Goal: Task Accomplishment & Management: Manage account settings

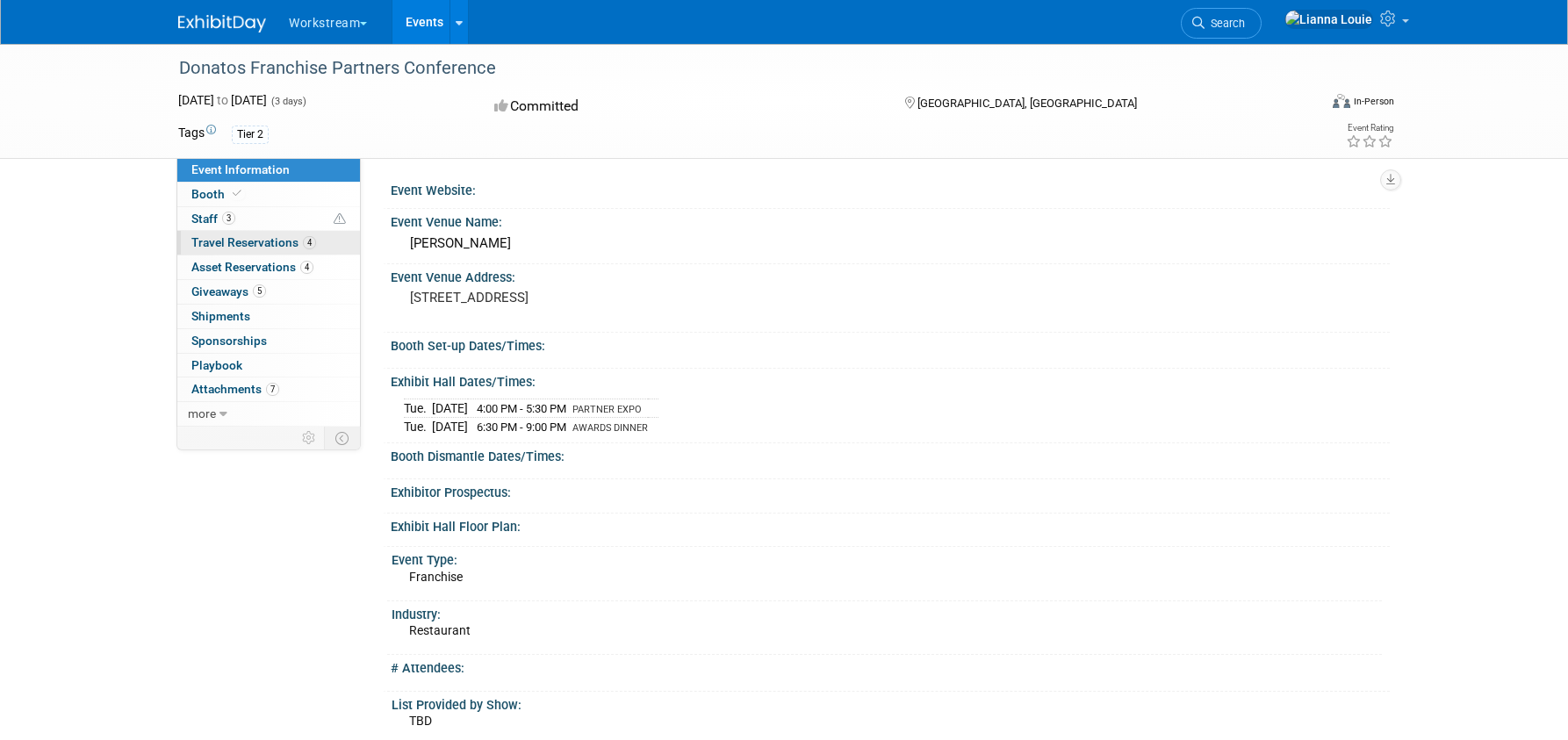
click at [281, 242] on span "Travel Reservations 4" at bounding box center [254, 242] width 125 height 14
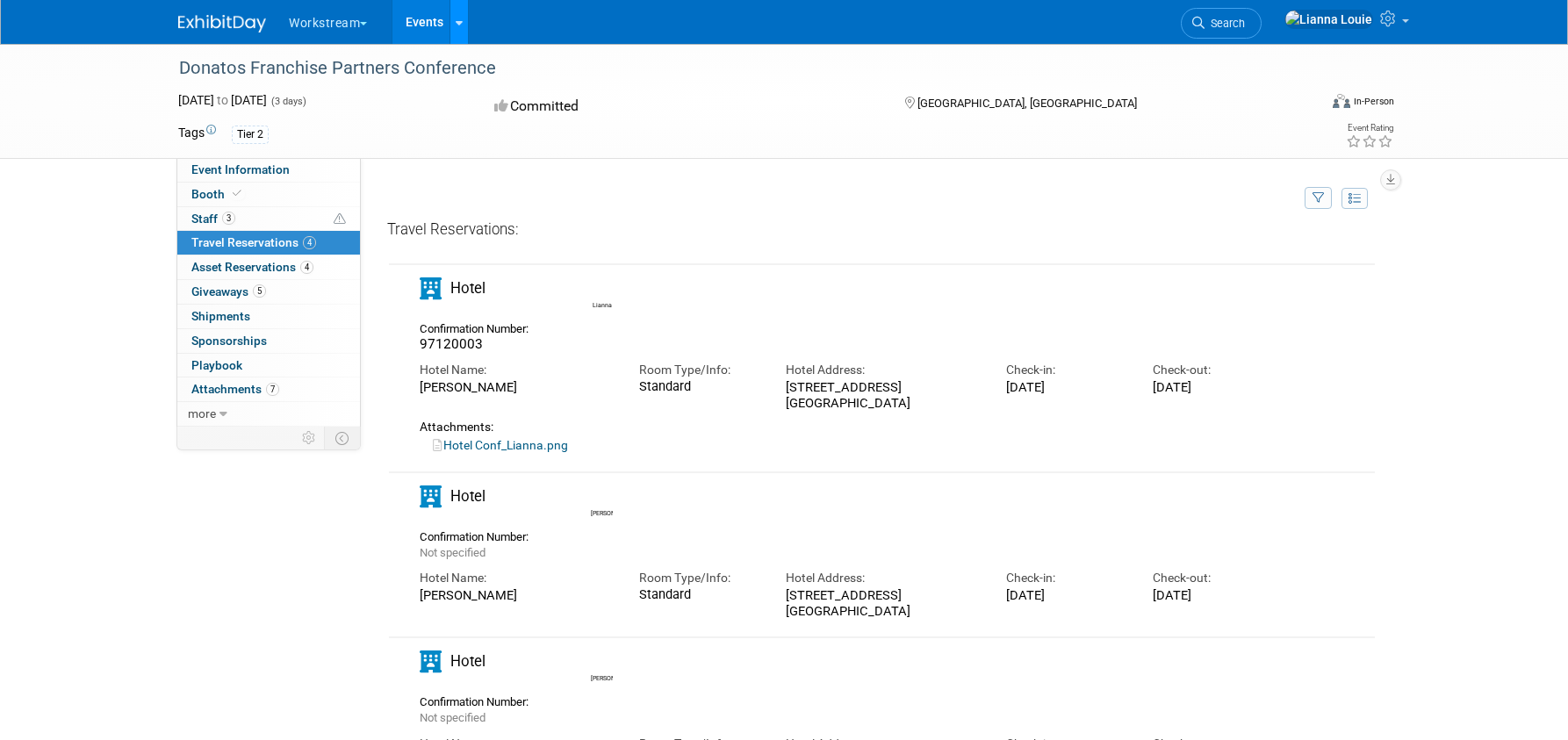
click at [463, 21] on icon at bounding box center [459, 24] width 7 height 12
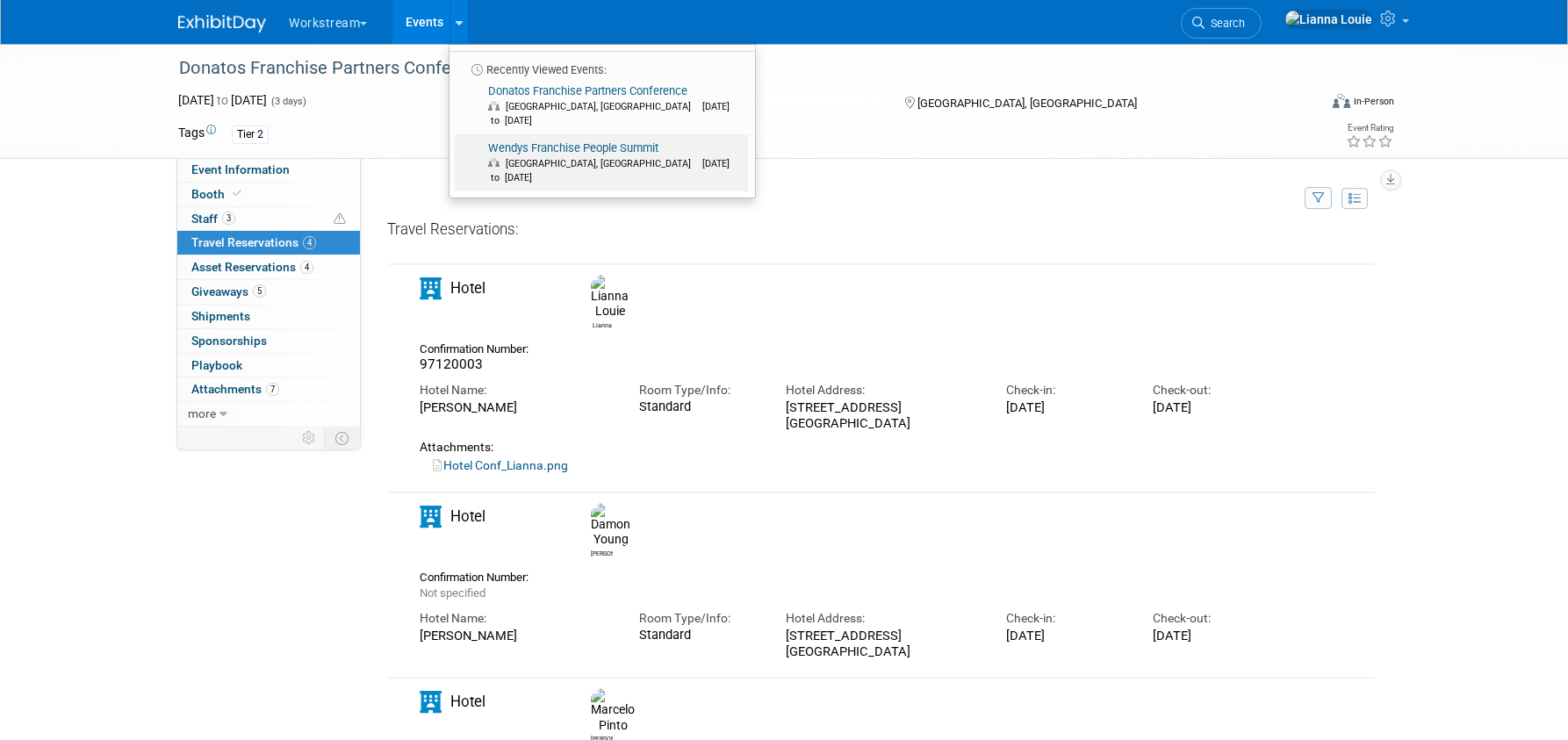
click at [547, 158] on span "[GEOGRAPHIC_DATA], [GEOGRAPHIC_DATA]" at bounding box center [602, 164] width 194 height 12
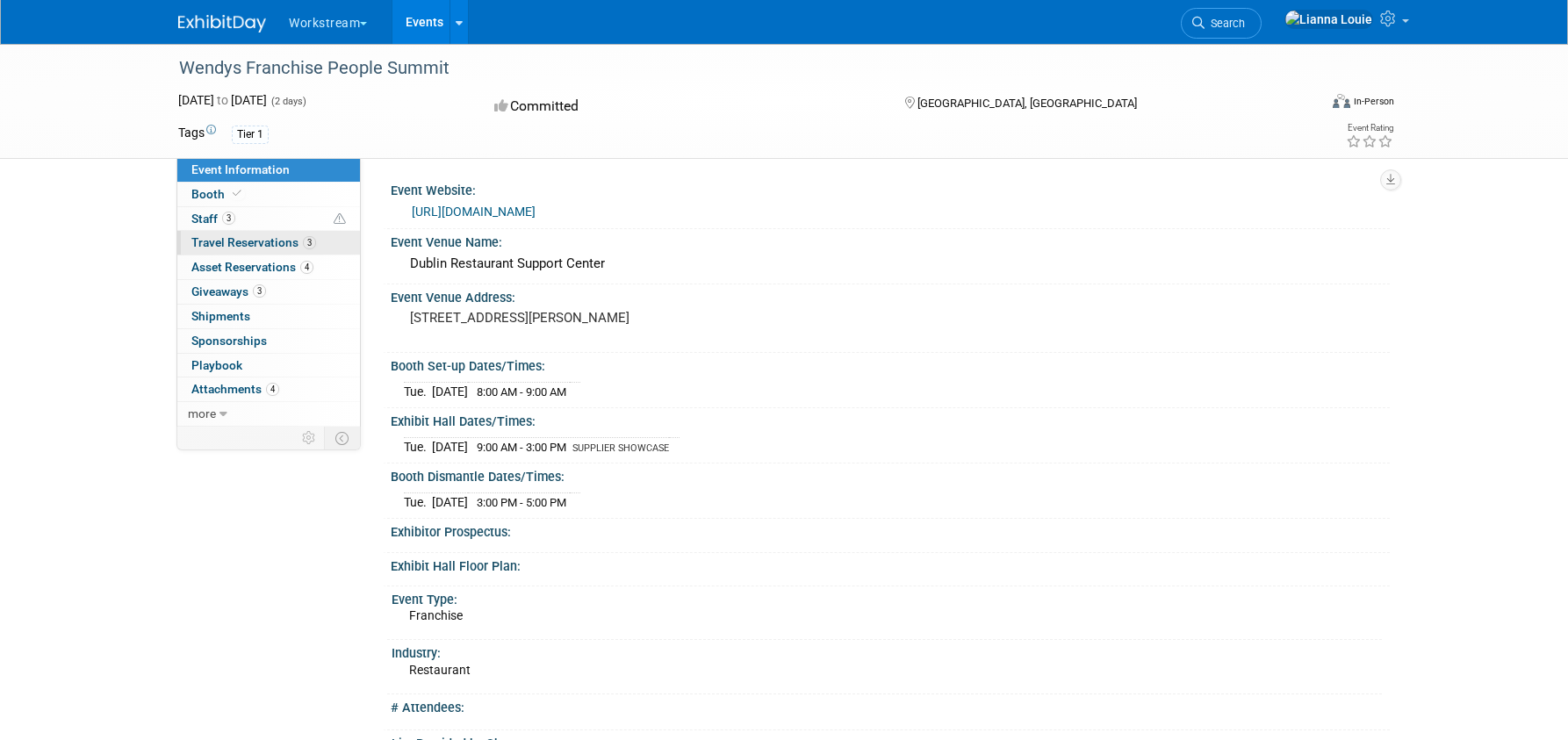
click at [279, 241] on span "Travel Reservations 3" at bounding box center [254, 242] width 125 height 14
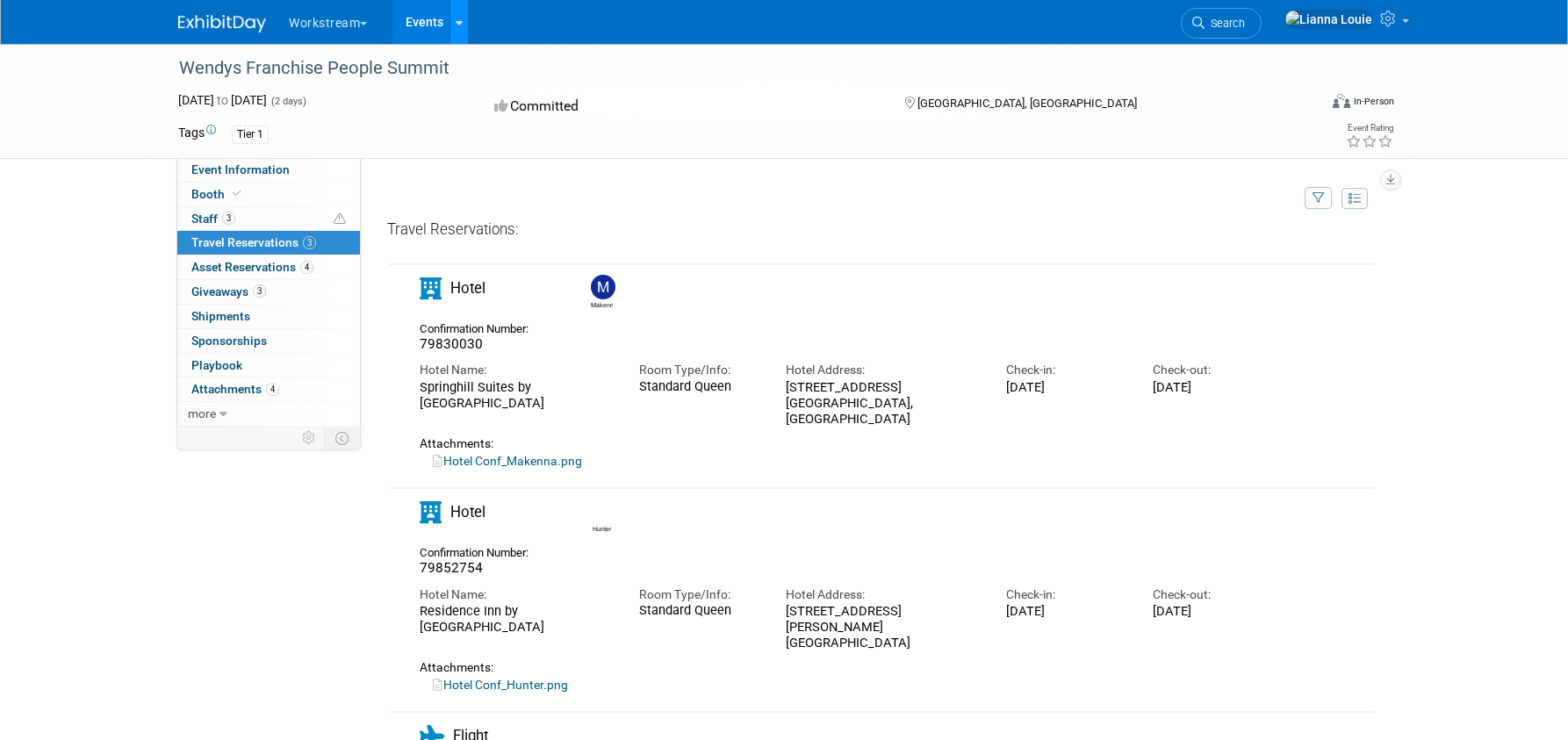
click at [463, 32] on link at bounding box center [458, 22] width 19 height 44
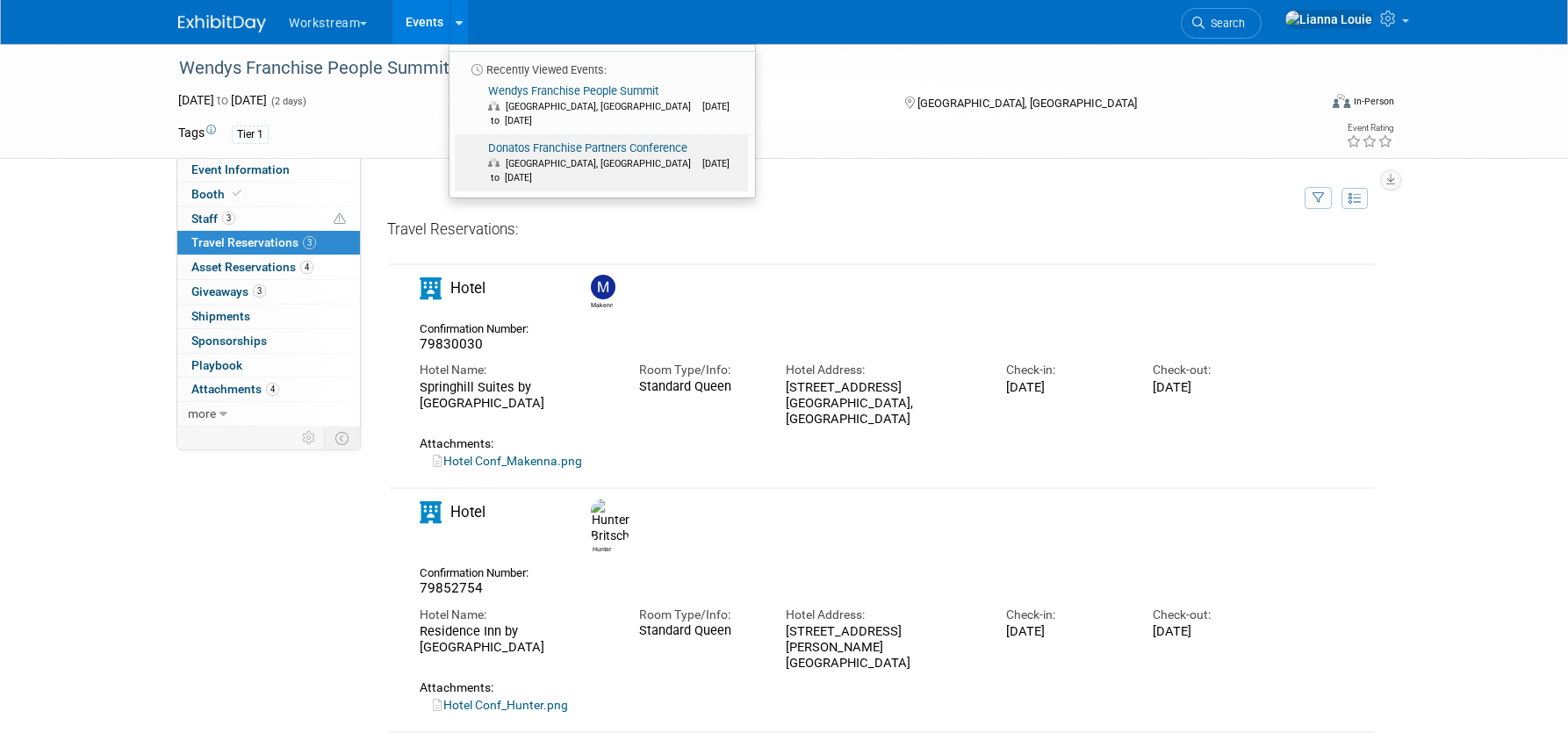
click at [555, 136] on link "Donatos Franchise Partners Conference Columbus, OH Oct 7, 2025 to Oct 9, 2025" at bounding box center [602, 163] width 293 height 56
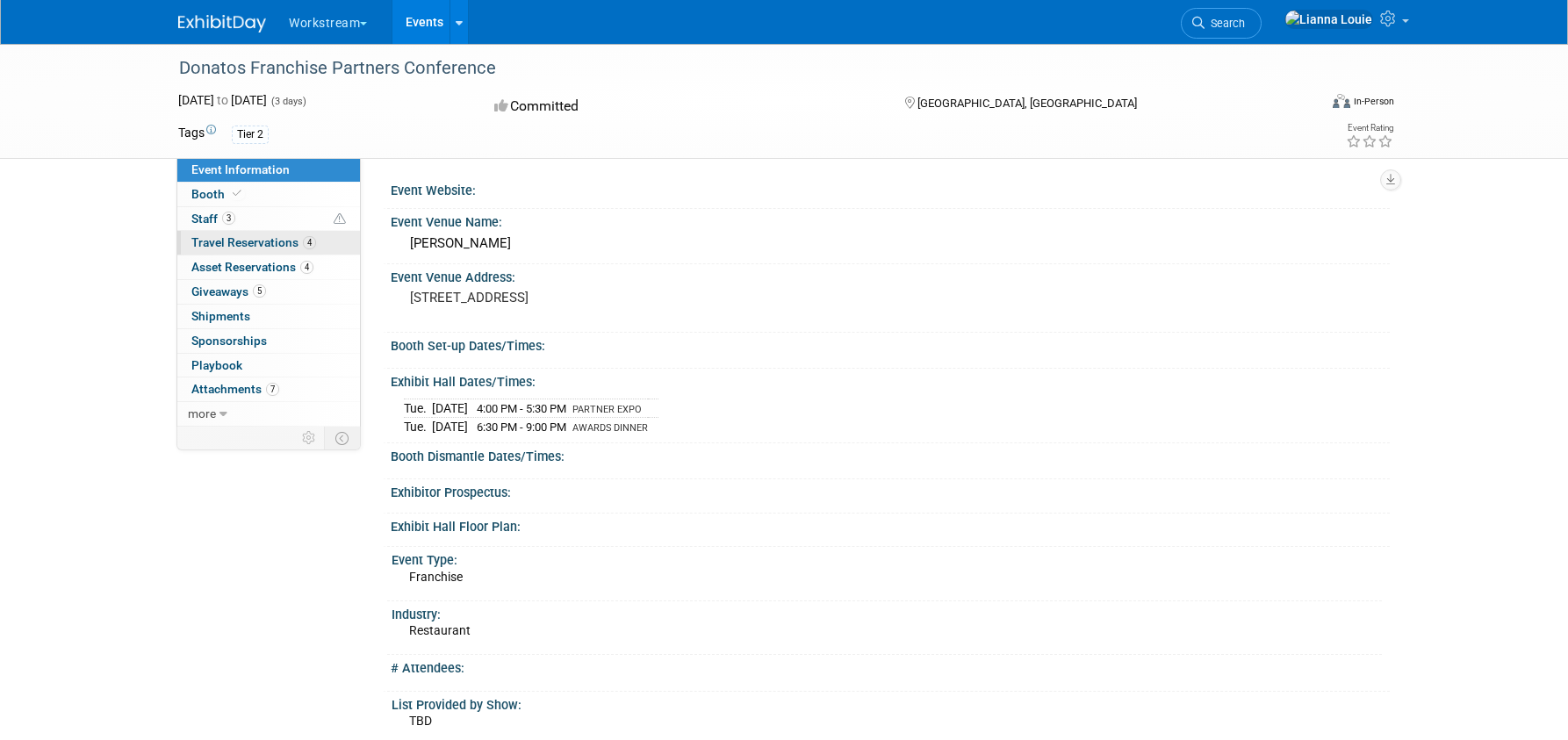
click at [255, 244] on span "Travel Reservations 4" at bounding box center [254, 242] width 125 height 14
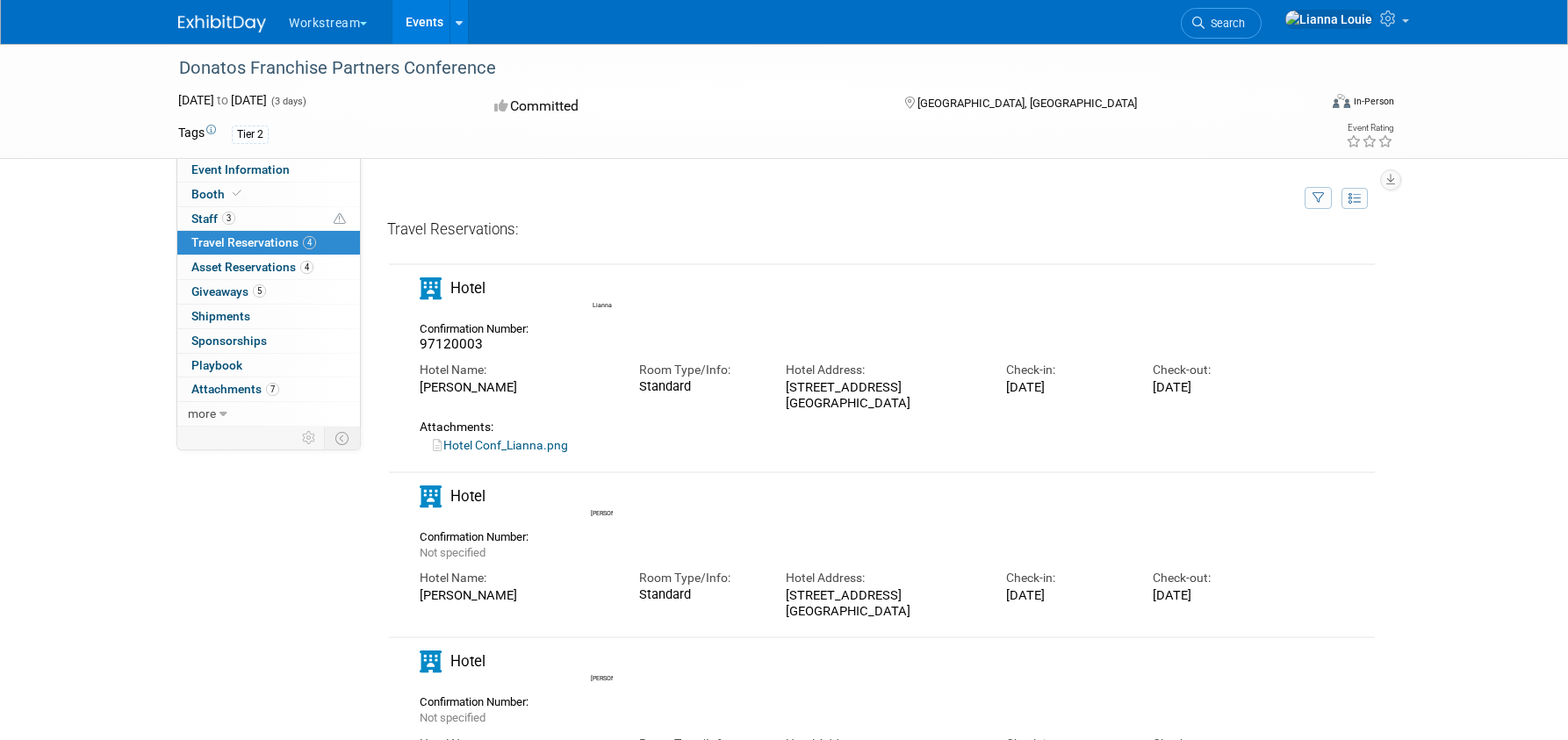
drag, startPoint x: 586, startPoint y: 447, endPoint x: 564, endPoint y: 450, distance: 22.2
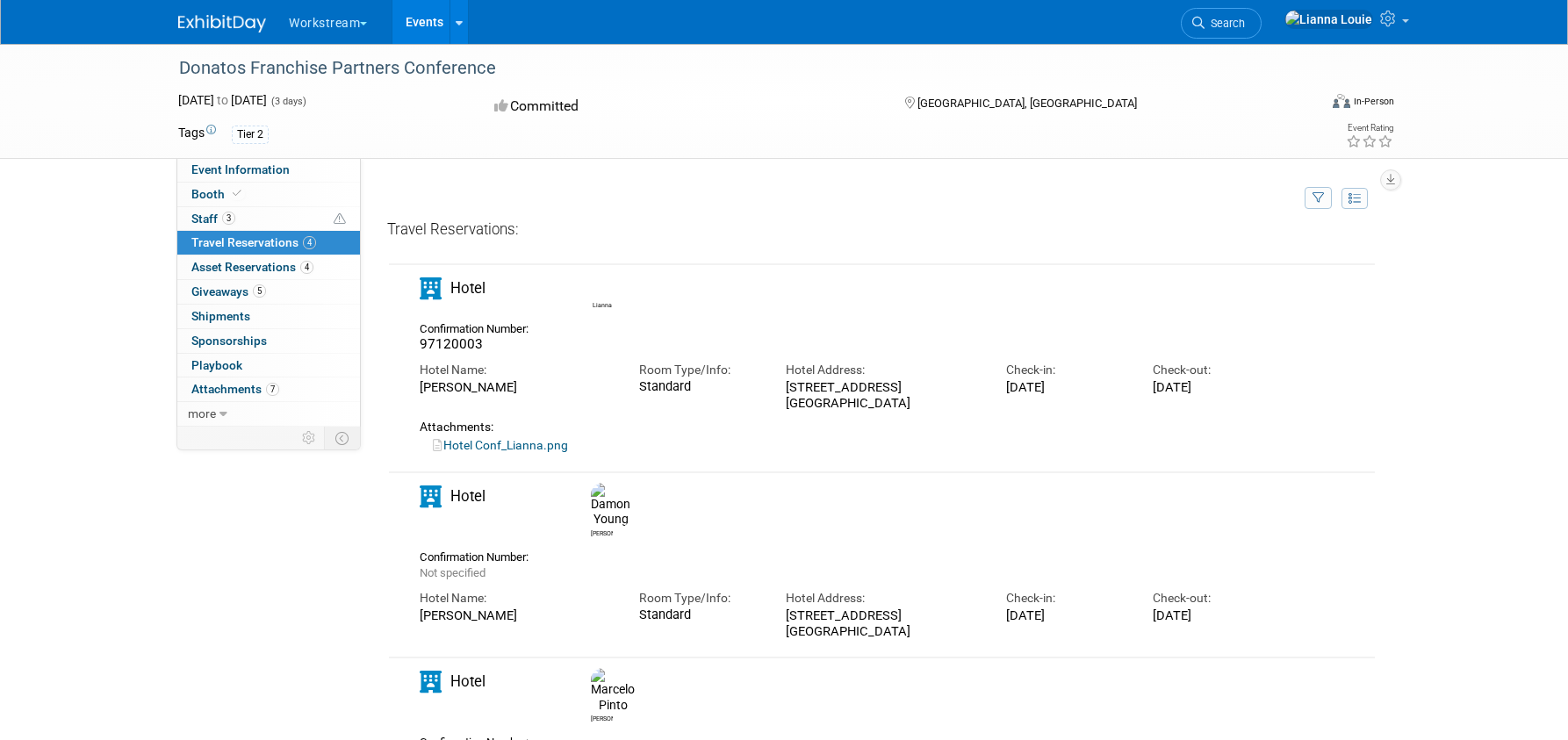
click at [584, 447] on div "Hotel Conf_Lianna.png" at bounding box center [846, 445] width 853 height 17
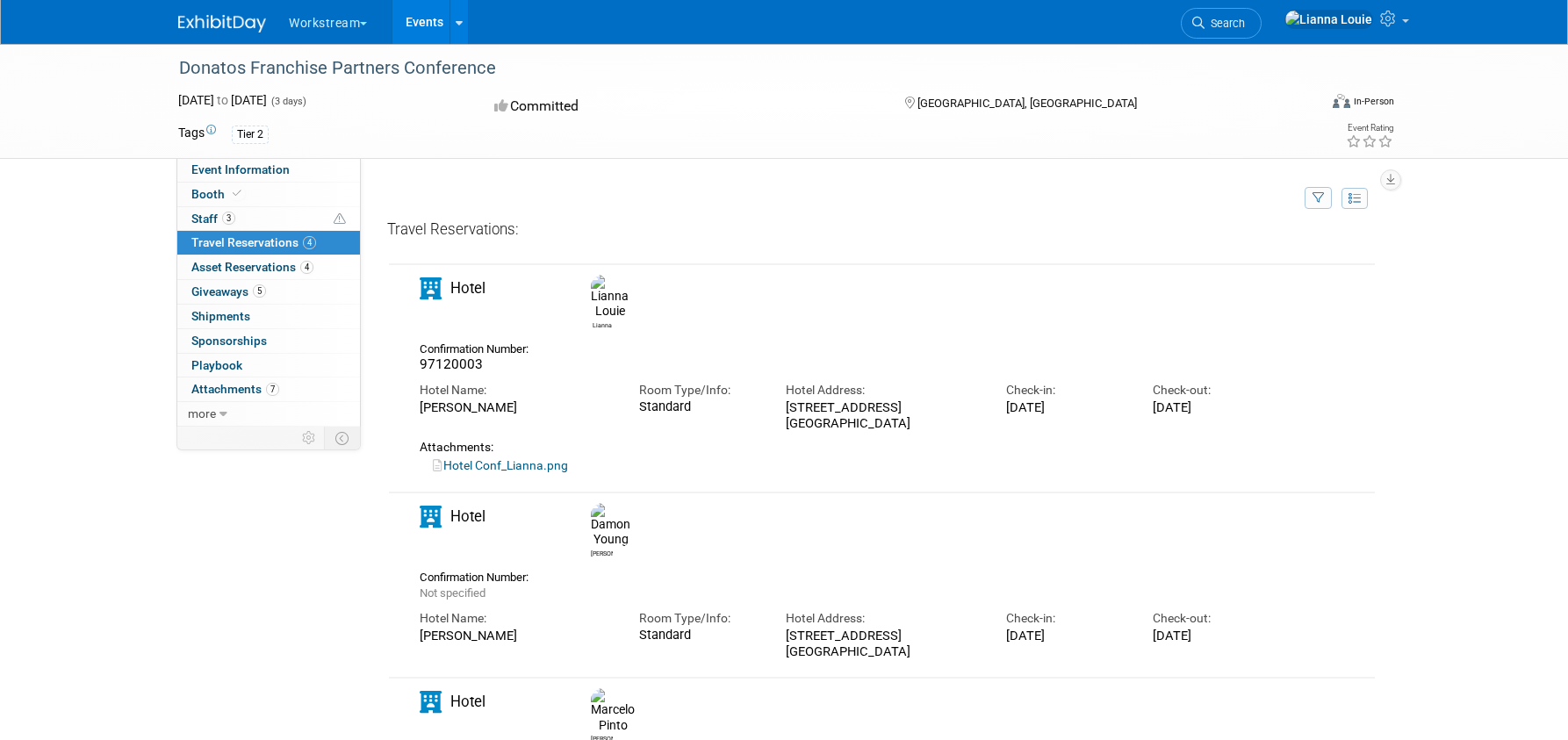
click at [542, 458] on link "Hotel Conf_Lianna.png" at bounding box center [500, 465] width 136 height 14
